Goal: Check status: Check status

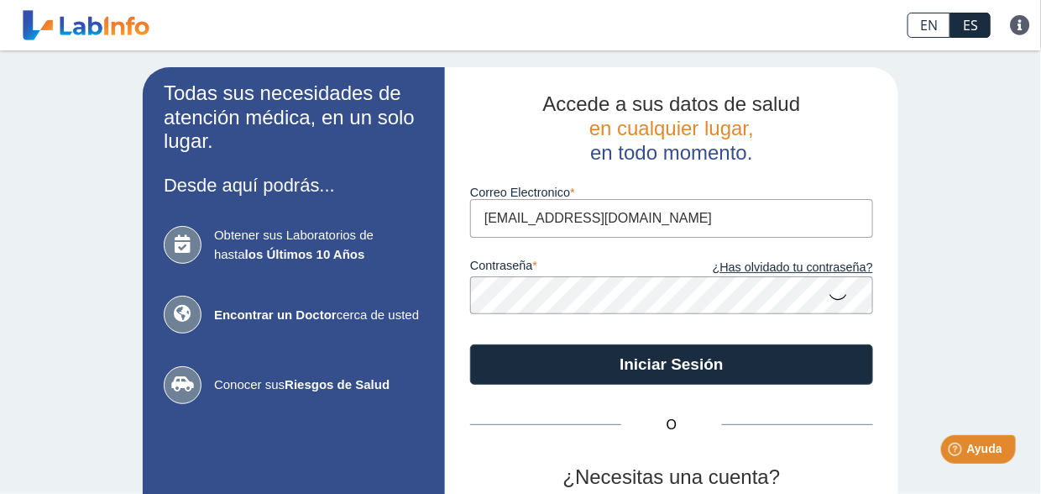
type input "[EMAIL_ADDRESS][DOMAIN_NAME]"
click at [829, 295] on icon at bounding box center [838, 296] width 20 height 33
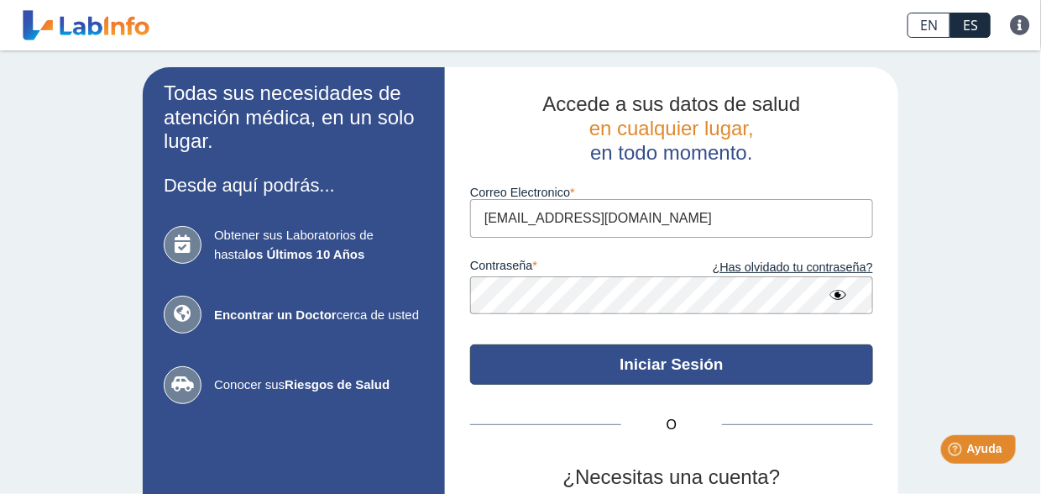
click at [579, 374] on button "Iniciar Sesión" at bounding box center [671, 364] width 403 height 40
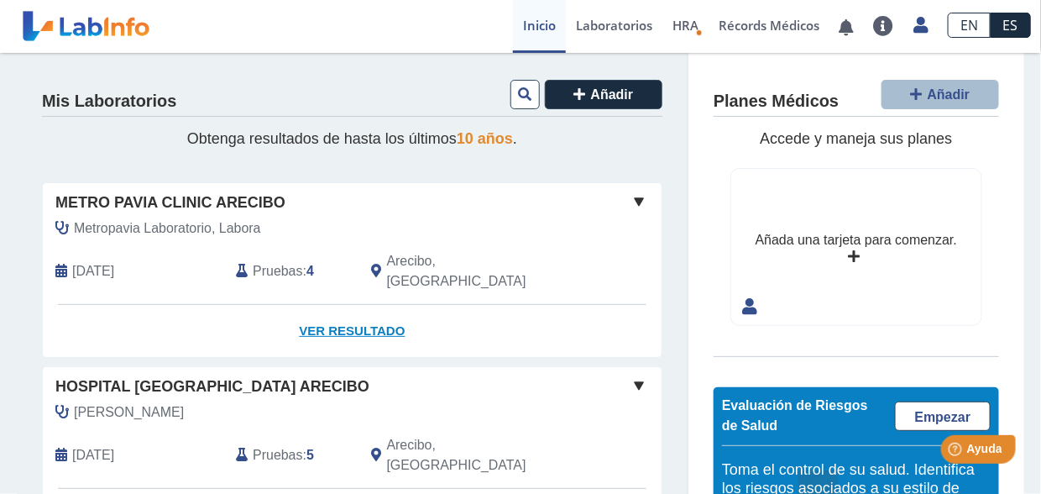
click at [377, 305] on link "Ver Resultado" at bounding box center [352, 331] width 619 height 53
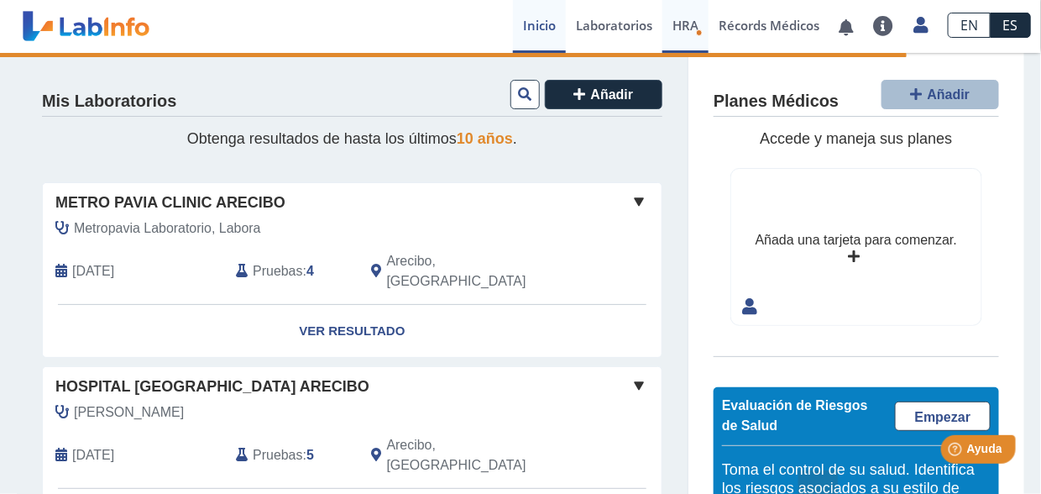
click at [687, 31] on span "HRA" at bounding box center [685, 25] width 26 height 17
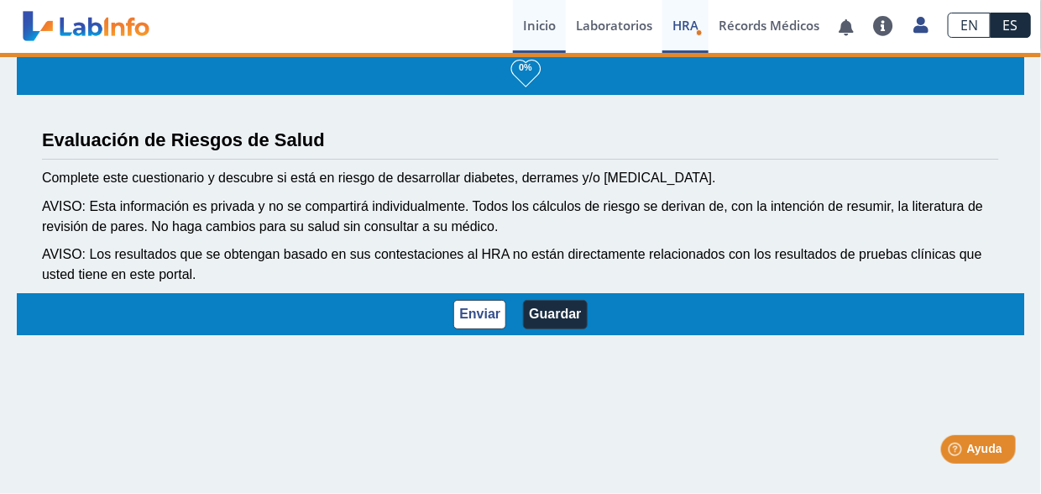
click at [525, 18] on link "Inicio" at bounding box center [539, 26] width 53 height 53
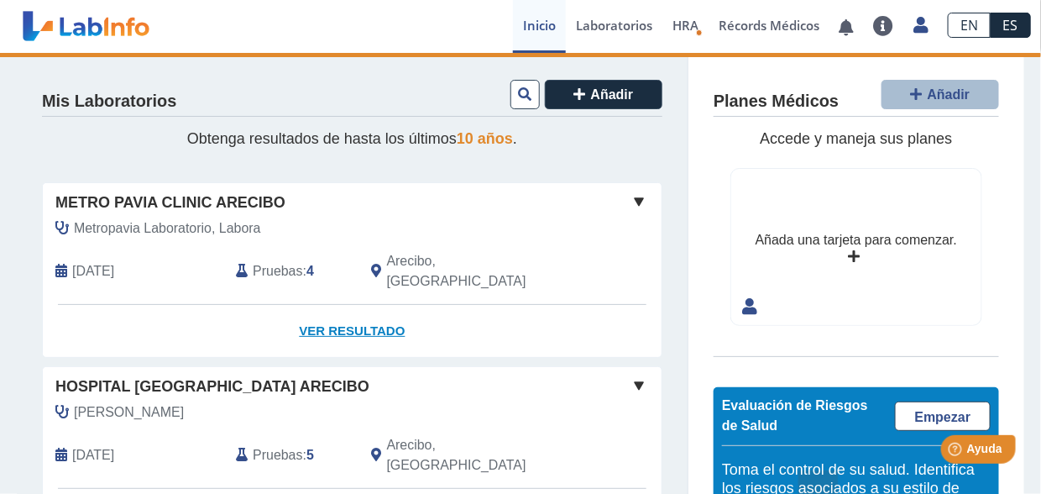
click at [306, 305] on link "Ver Resultado" at bounding box center [352, 331] width 619 height 53
click at [339, 312] on link "Ver Resultado" at bounding box center [352, 331] width 619 height 53
click at [340, 310] on link "Ver Resultado" at bounding box center [352, 331] width 619 height 53
click at [348, 306] on link "Ver Resultado" at bounding box center [352, 331] width 619 height 53
click at [331, 317] on link "Ver Resultado" at bounding box center [352, 331] width 619 height 53
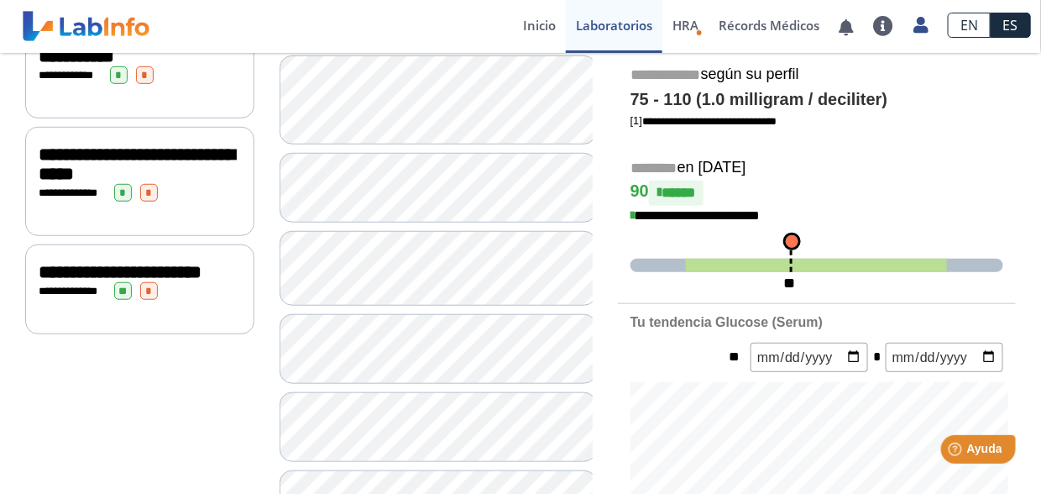
scroll to position [336, 0]
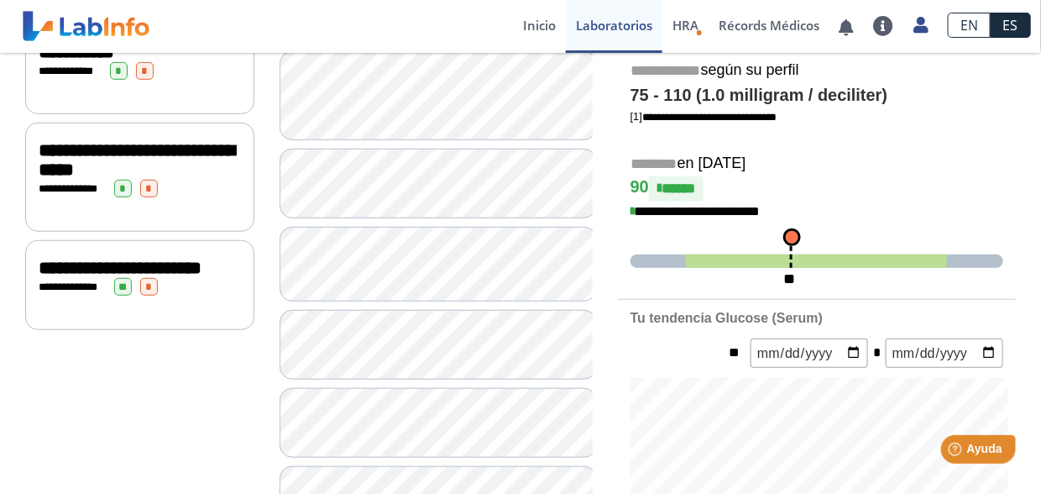
click at [212, 295] on div "**********" at bounding box center [140, 287] width 202 height 18
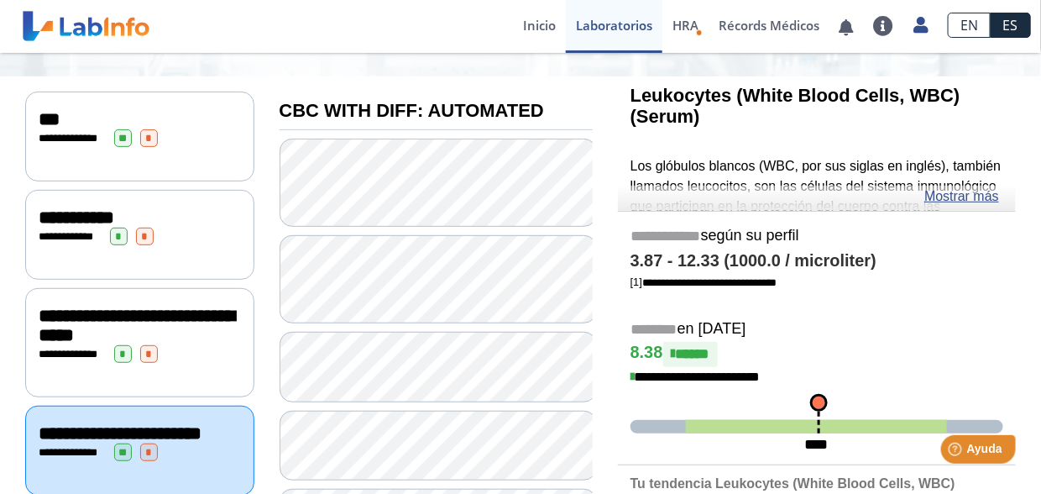
scroll to position [135, 0]
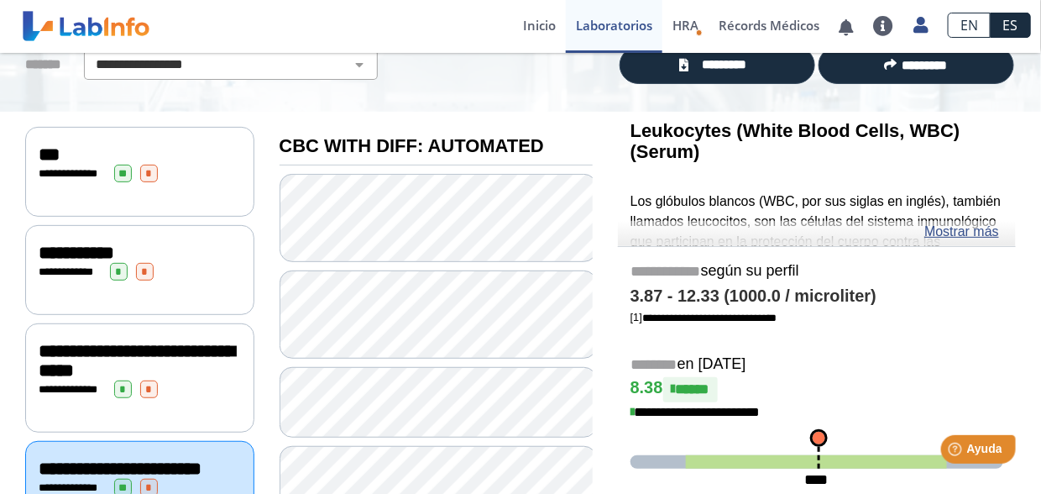
click at [195, 351] on div "**********" at bounding box center [140, 360] width 202 height 39
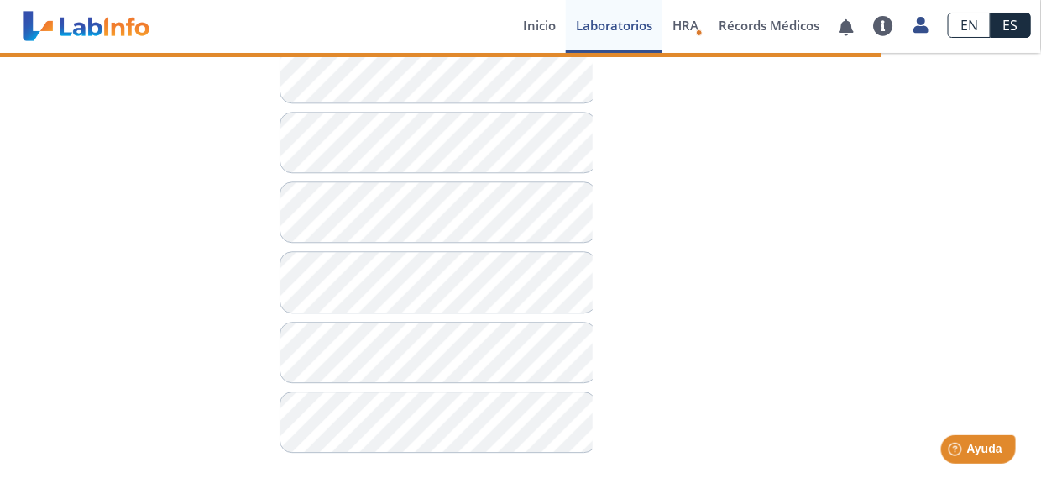
scroll to position [863, 0]
